Goal: Information Seeking & Learning: Learn about a topic

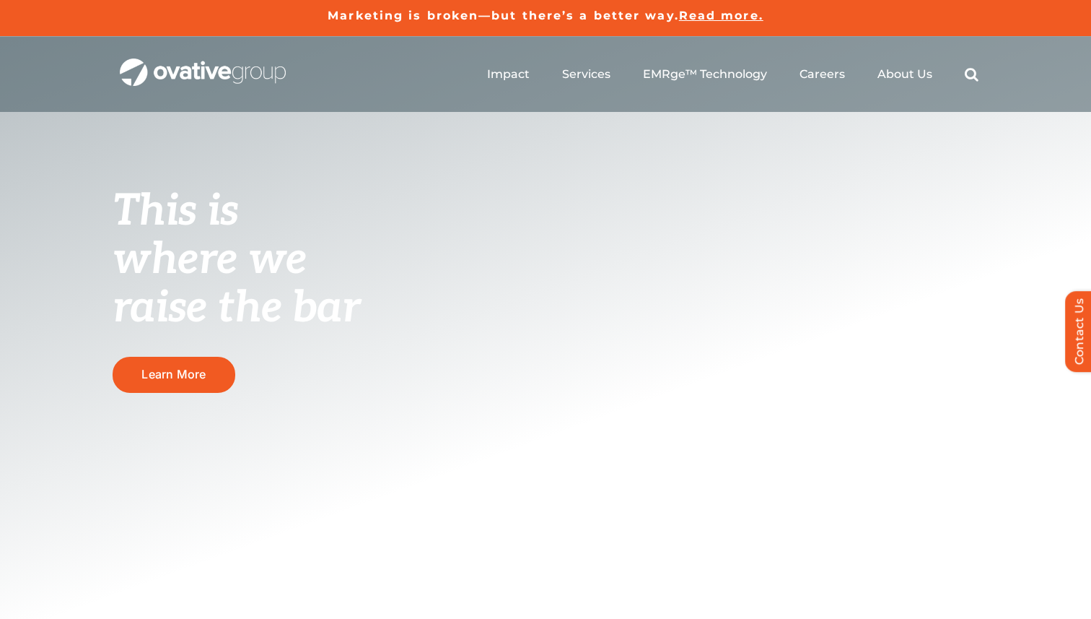
drag, startPoint x: 356, startPoint y: 310, endPoint x: 85, endPoint y: 207, distance: 289.7
click at [85, 207] on div "This is where we raise the bar Learn More" at bounding box center [545, 344] width 1091 height 614
drag, startPoint x: 85, startPoint y: 207, endPoint x: 400, endPoint y: 312, distance: 331.7
click at [400, 312] on div "This is where we raise the bar Learn More" at bounding box center [545, 344] width 1091 height 614
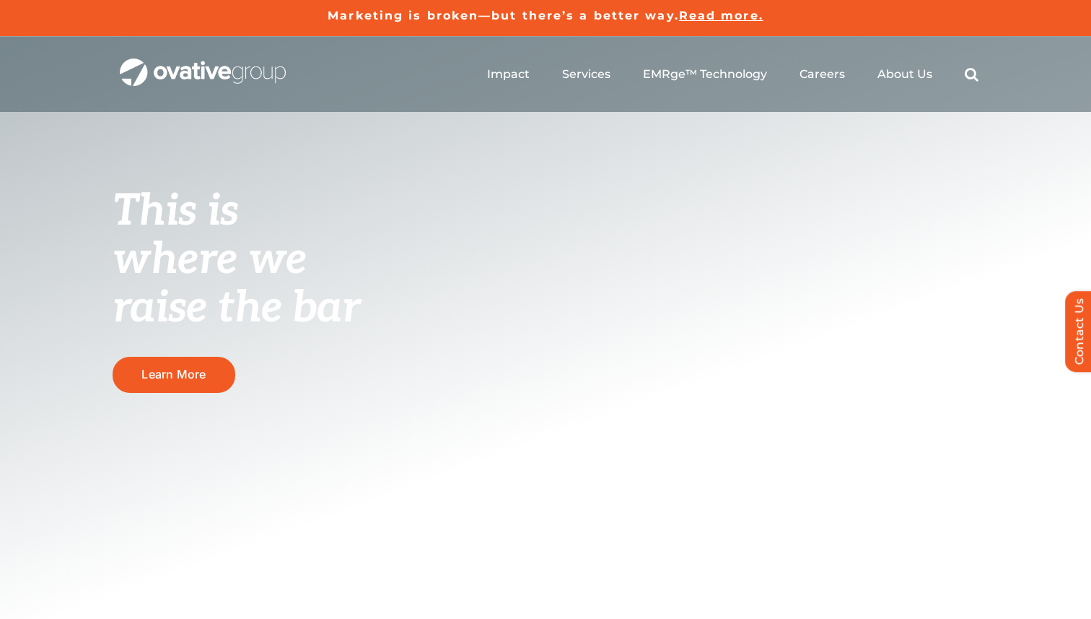
click at [400, 312] on h1 "This is where we raise the bar" at bounding box center [264, 258] width 303 height 145
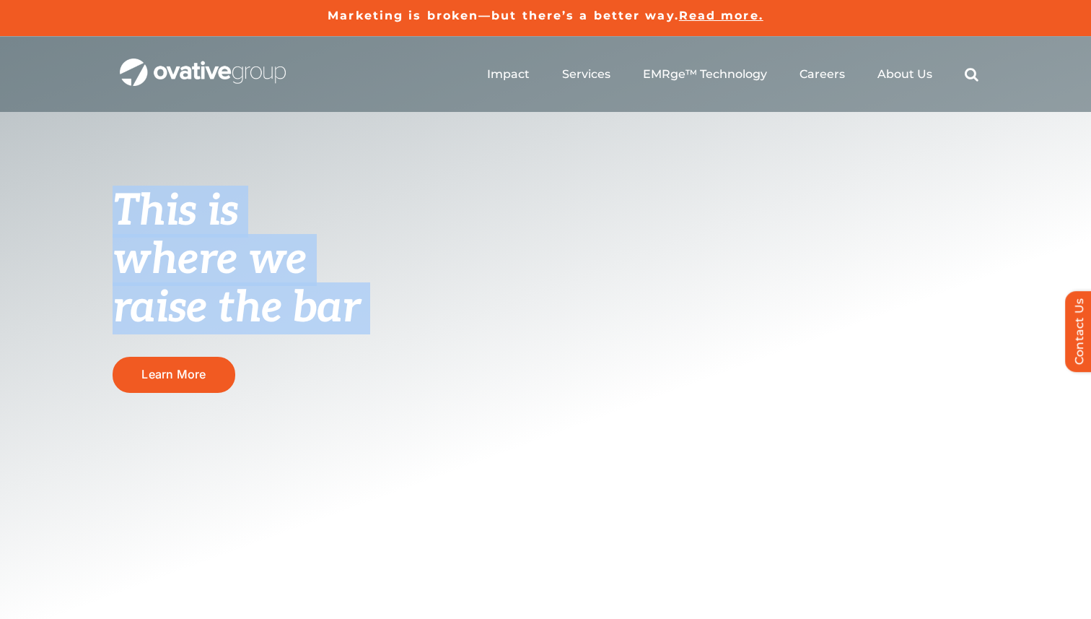
drag, startPoint x: 400, startPoint y: 312, endPoint x: 77, endPoint y: 186, distance: 346.3
click at [77, 186] on div "This is where we raise the bar Learn More" at bounding box center [545, 344] width 1091 height 614
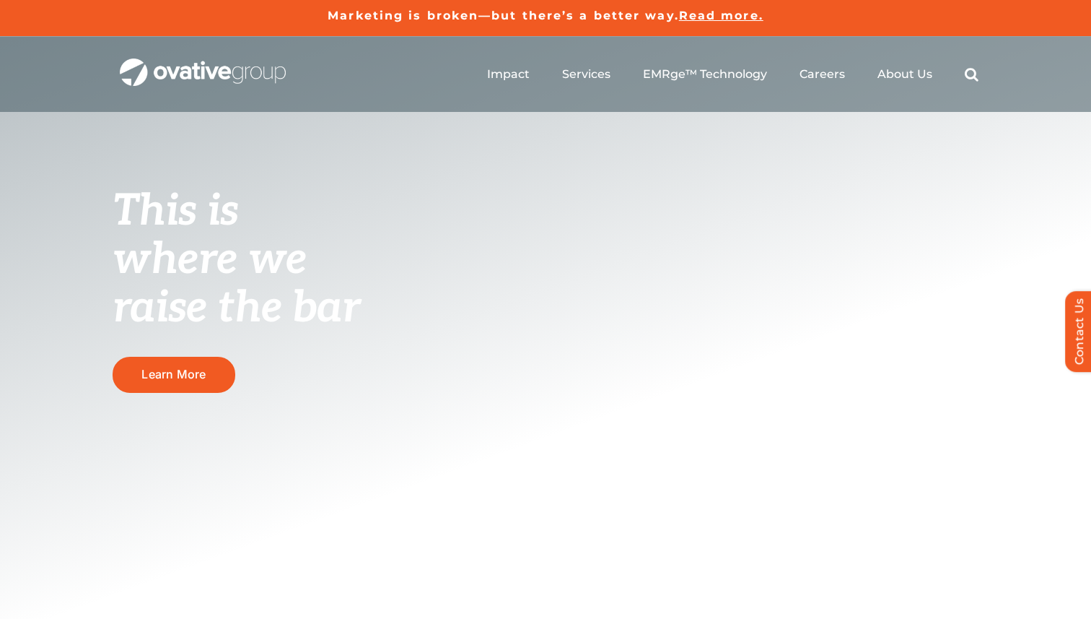
click at [77, 186] on div "This is where we raise the bar Learn More" at bounding box center [545, 344] width 1091 height 614
drag, startPoint x: 77, startPoint y: 187, endPoint x: 341, endPoint y: 314, distance: 293.2
click at [341, 314] on div "This is where we raise the bar Learn More" at bounding box center [545, 344] width 1091 height 614
click at [341, 314] on span "where we raise the bar" at bounding box center [237, 284] width 248 height 100
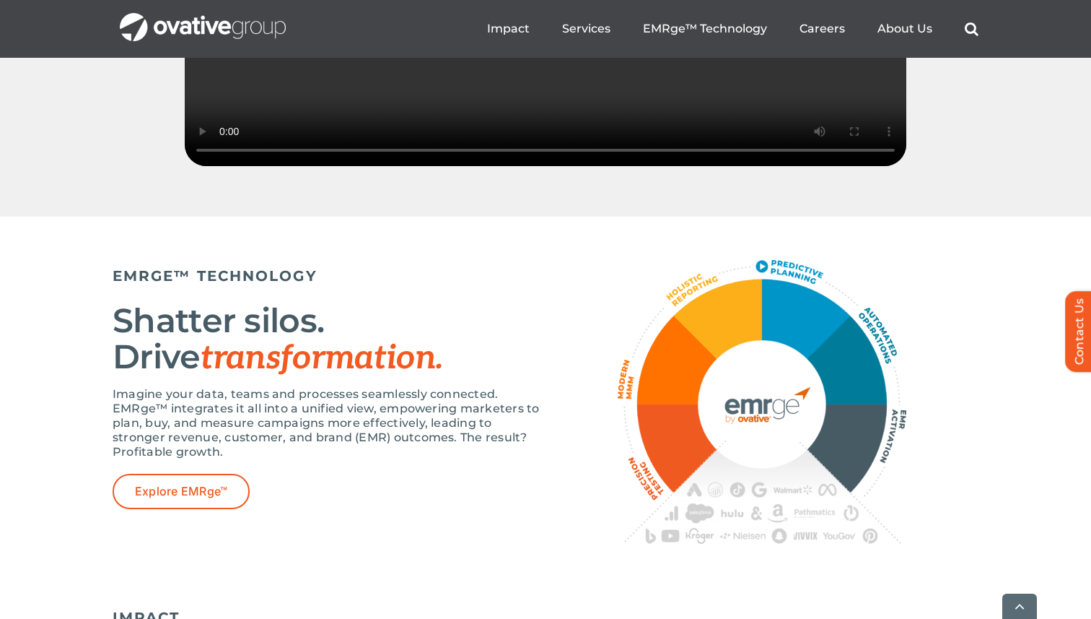
scroll to position [2385, 0]
